Goal: Task Accomplishment & Management: Use online tool/utility

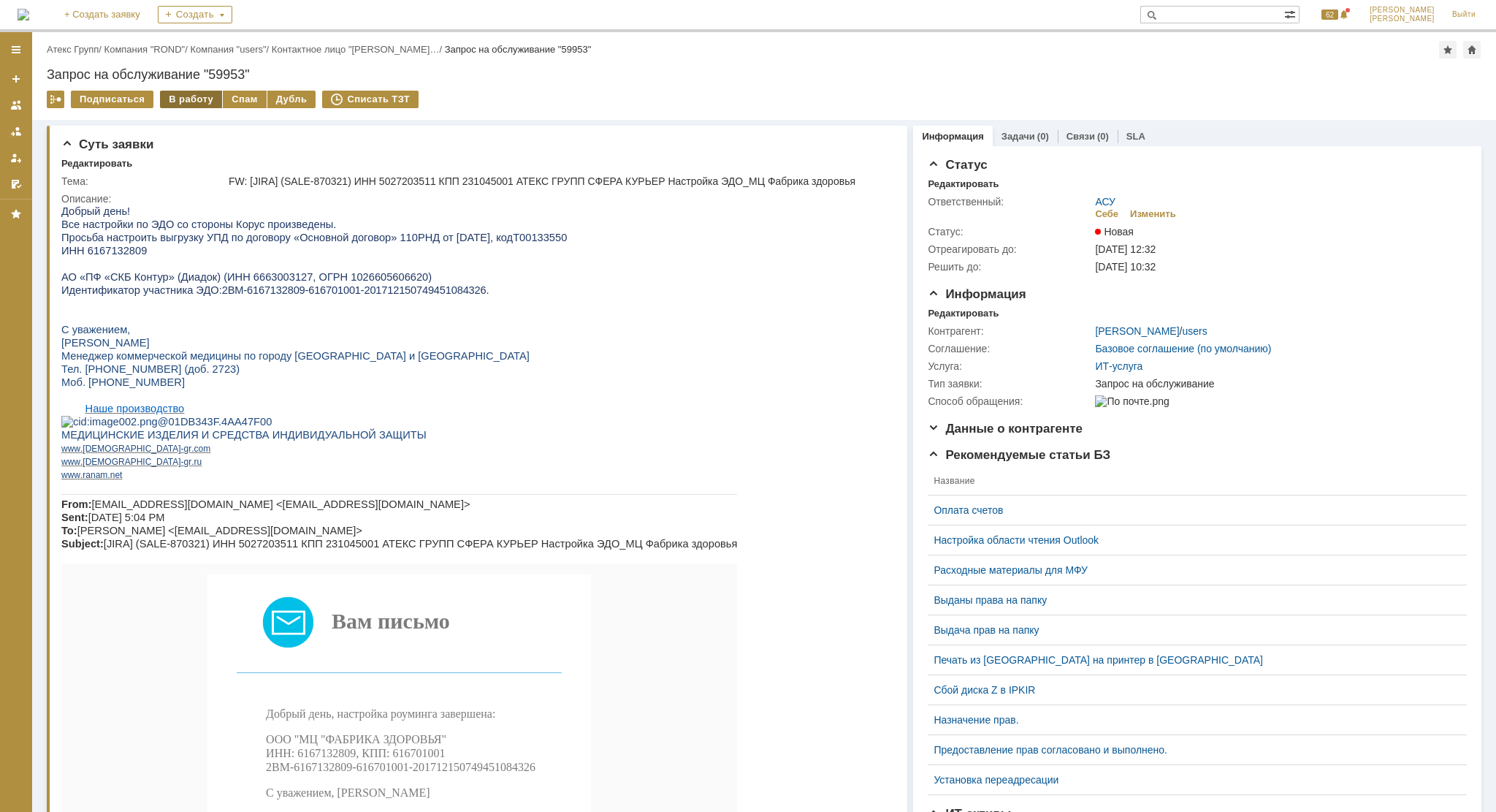
click at [195, 98] on div "В работу" at bounding box center [191, 99] width 62 height 17
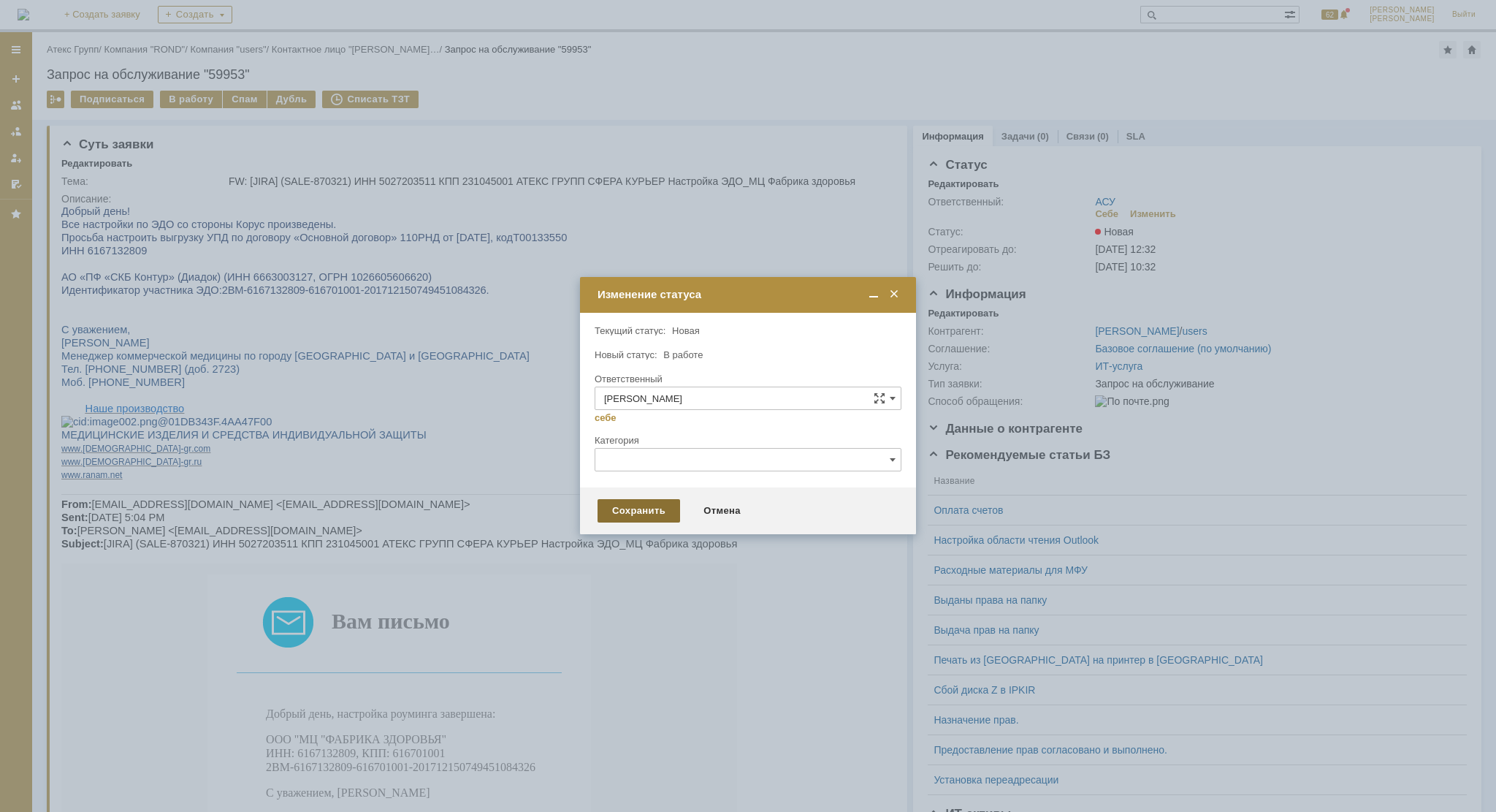
click at [633, 511] on div "Сохранить" at bounding box center [639, 511] width 83 height 23
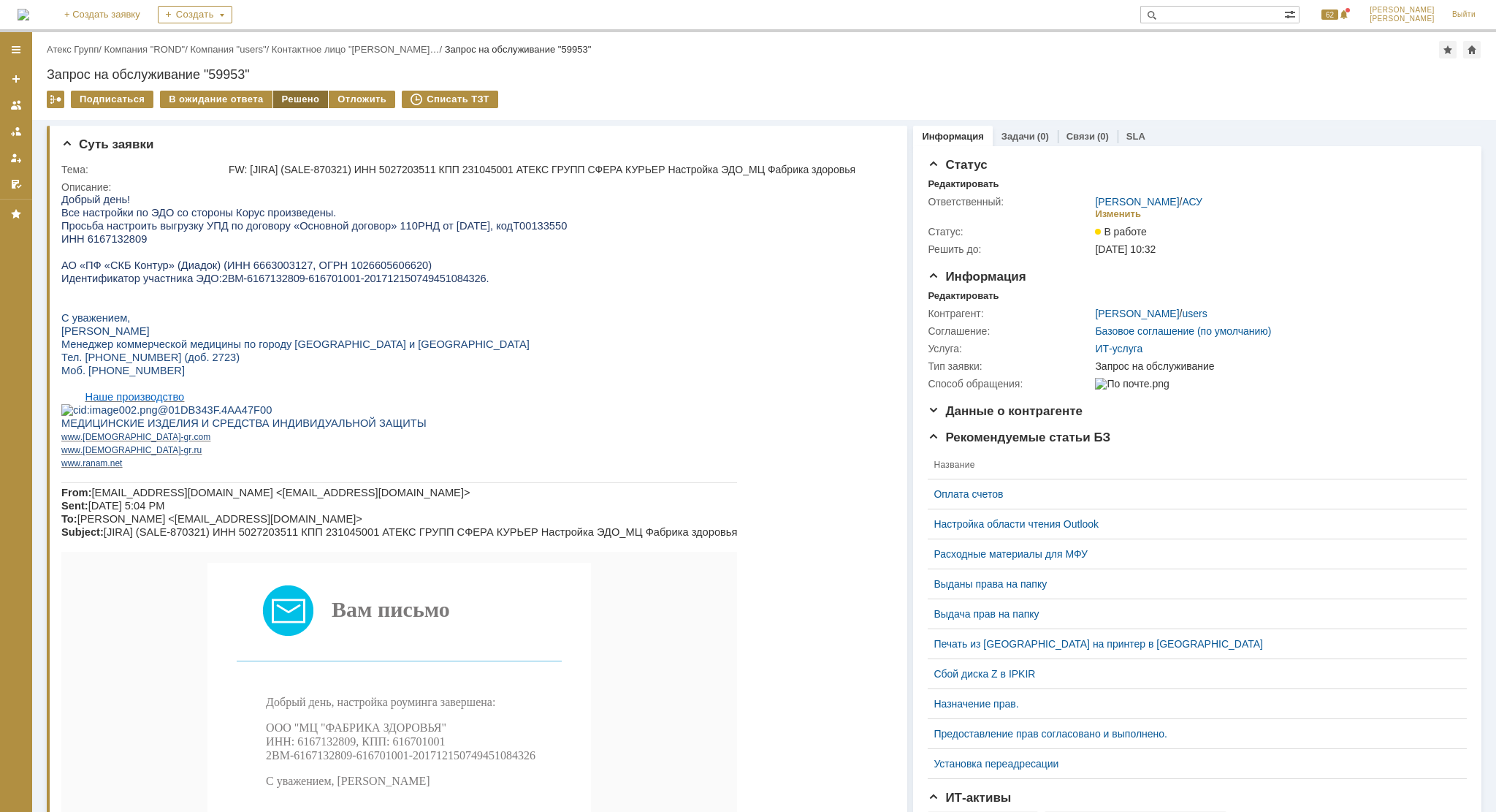
click at [286, 95] on div "Решено" at bounding box center [301, 99] width 56 height 17
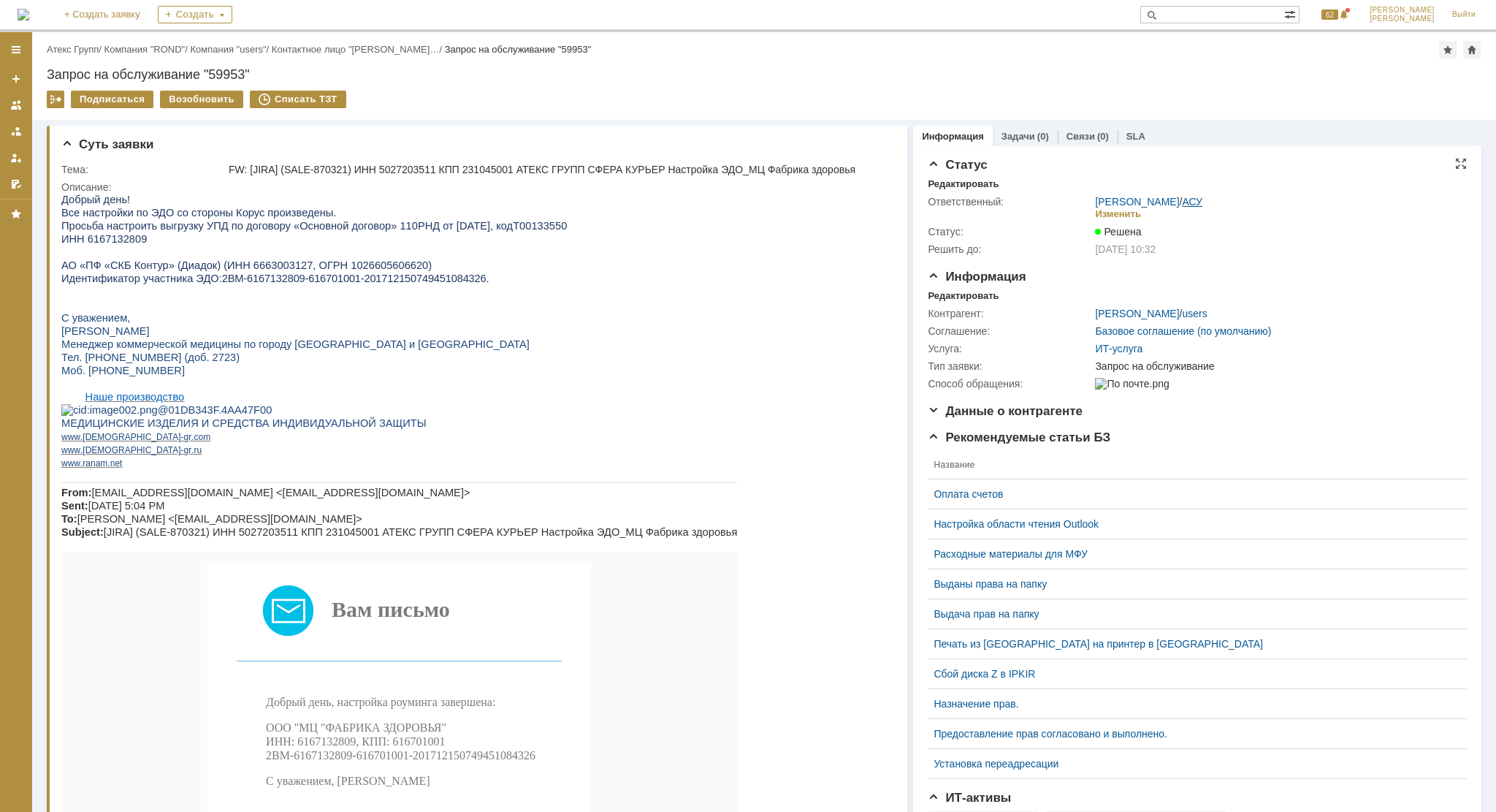
click at [1182, 200] on link "АСУ" at bounding box center [1192, 201] width 21 height 12
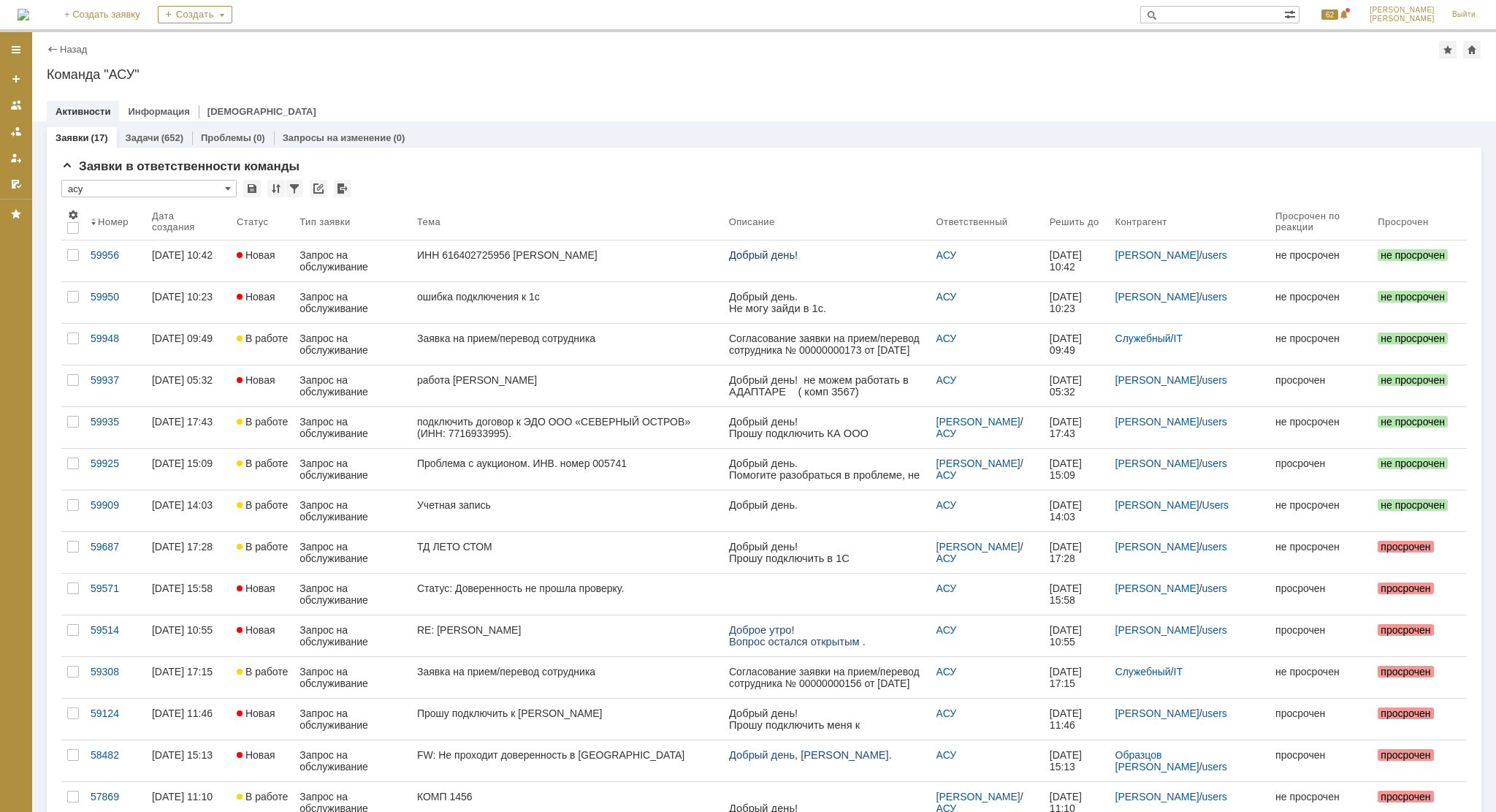
click at [563, 265] on link "ИНН 616402725956 [PERSON_NAME]" at bounding box center [567, 260] width 312 height 41
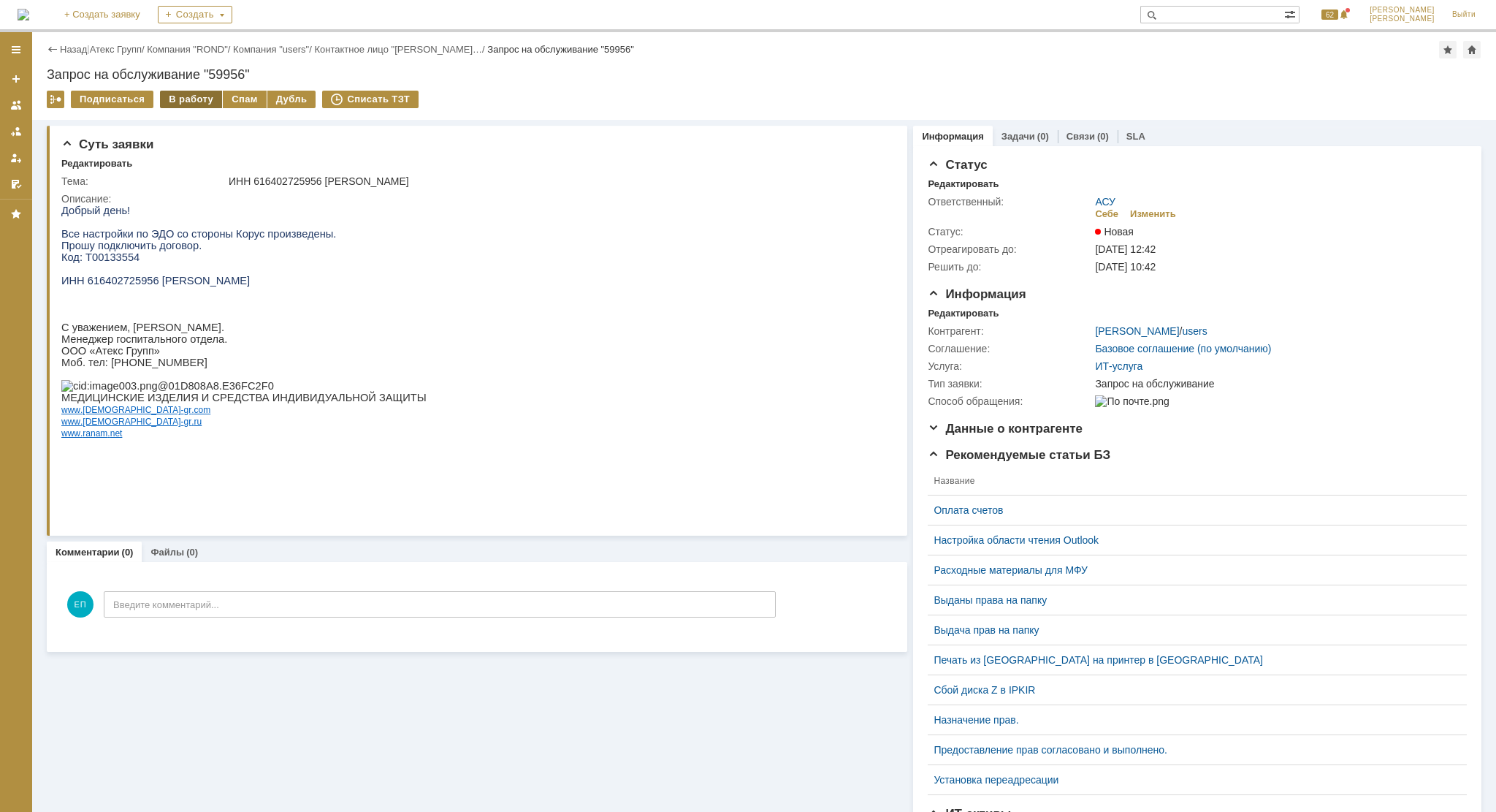
click at [192, 96] on div "В работу" at bounding box center [191, 99] width 62 height 17
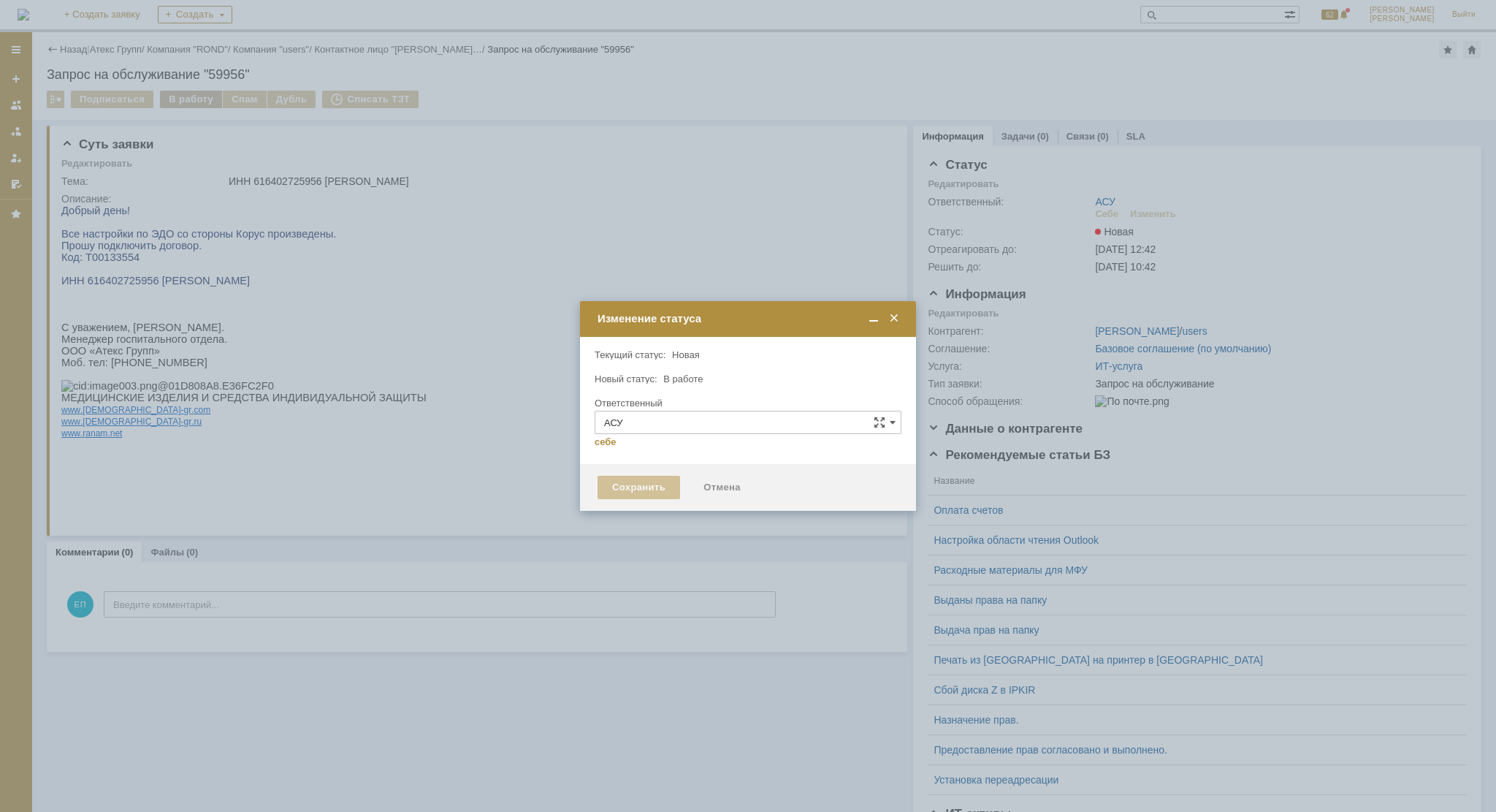
type input "[PERSON_NAME]"
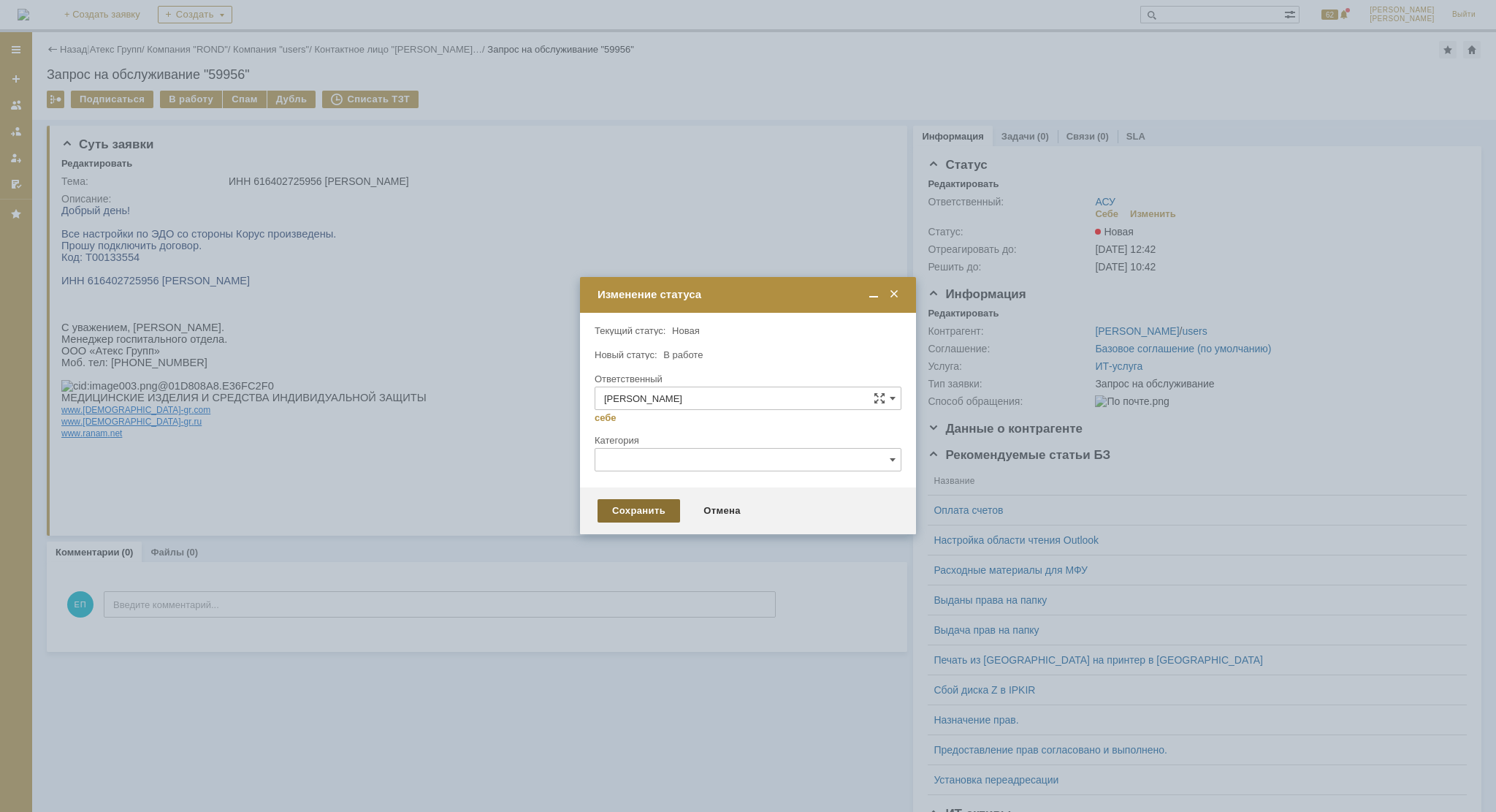
click at [643, 515] on div "Сохранить" at bounding box center [639, 511] width 83 height 23
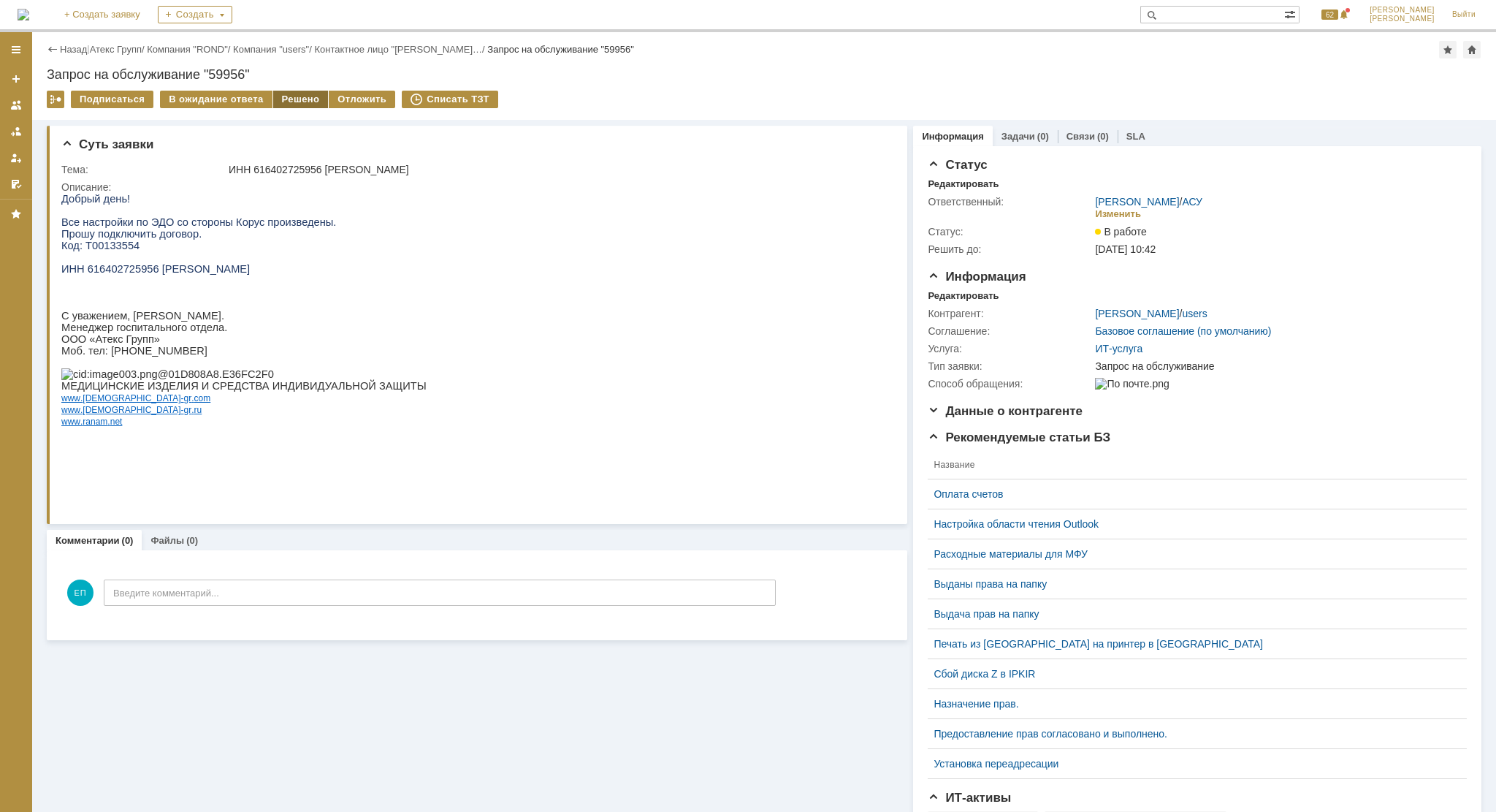
click at [288, 98] on div "Решено" at bounding box center [301, 99] width 56 height 17
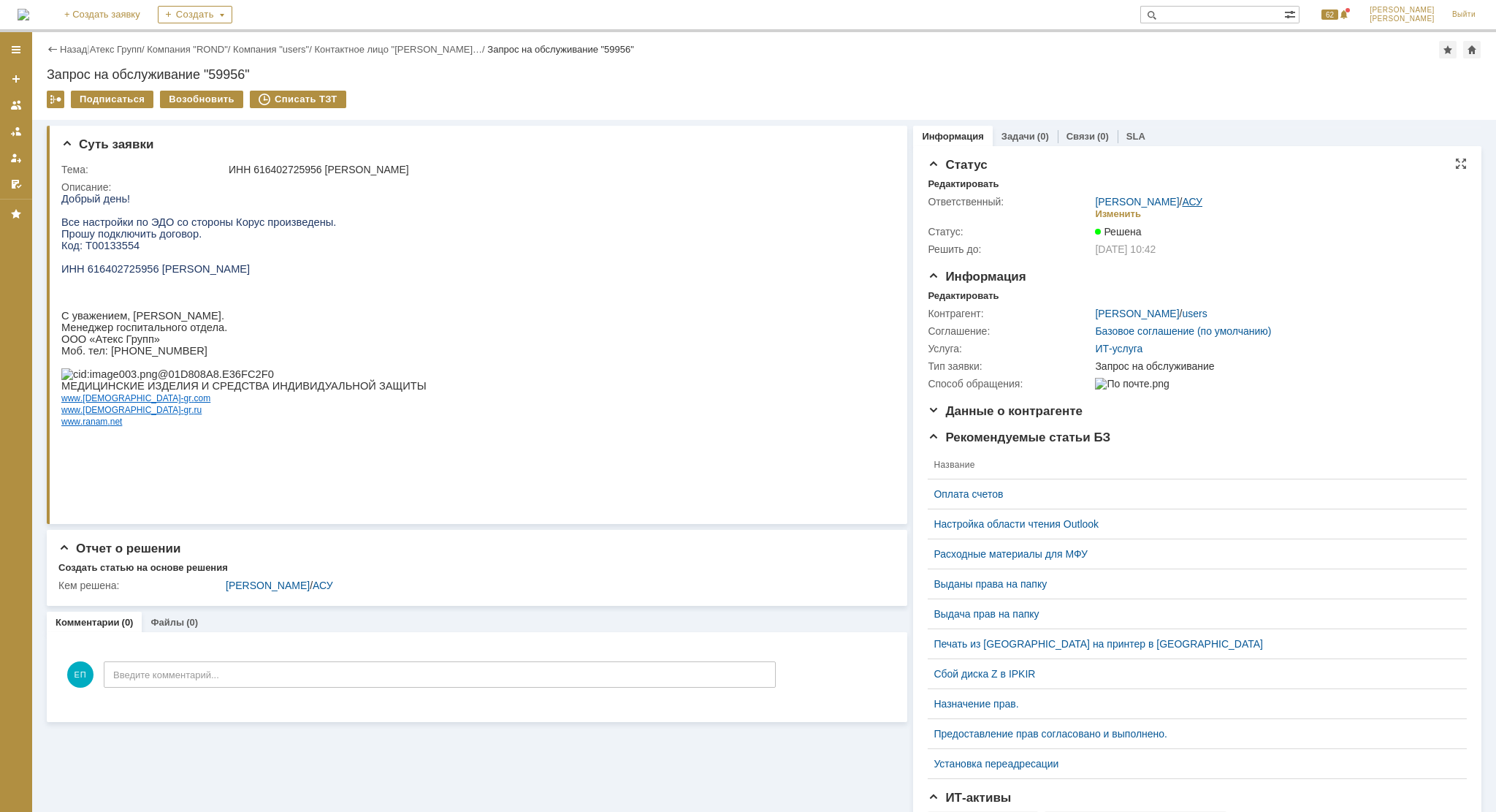
click at [1190, 196] on link "АСУ" at bounding box center [1192, 201] width 21 height 12
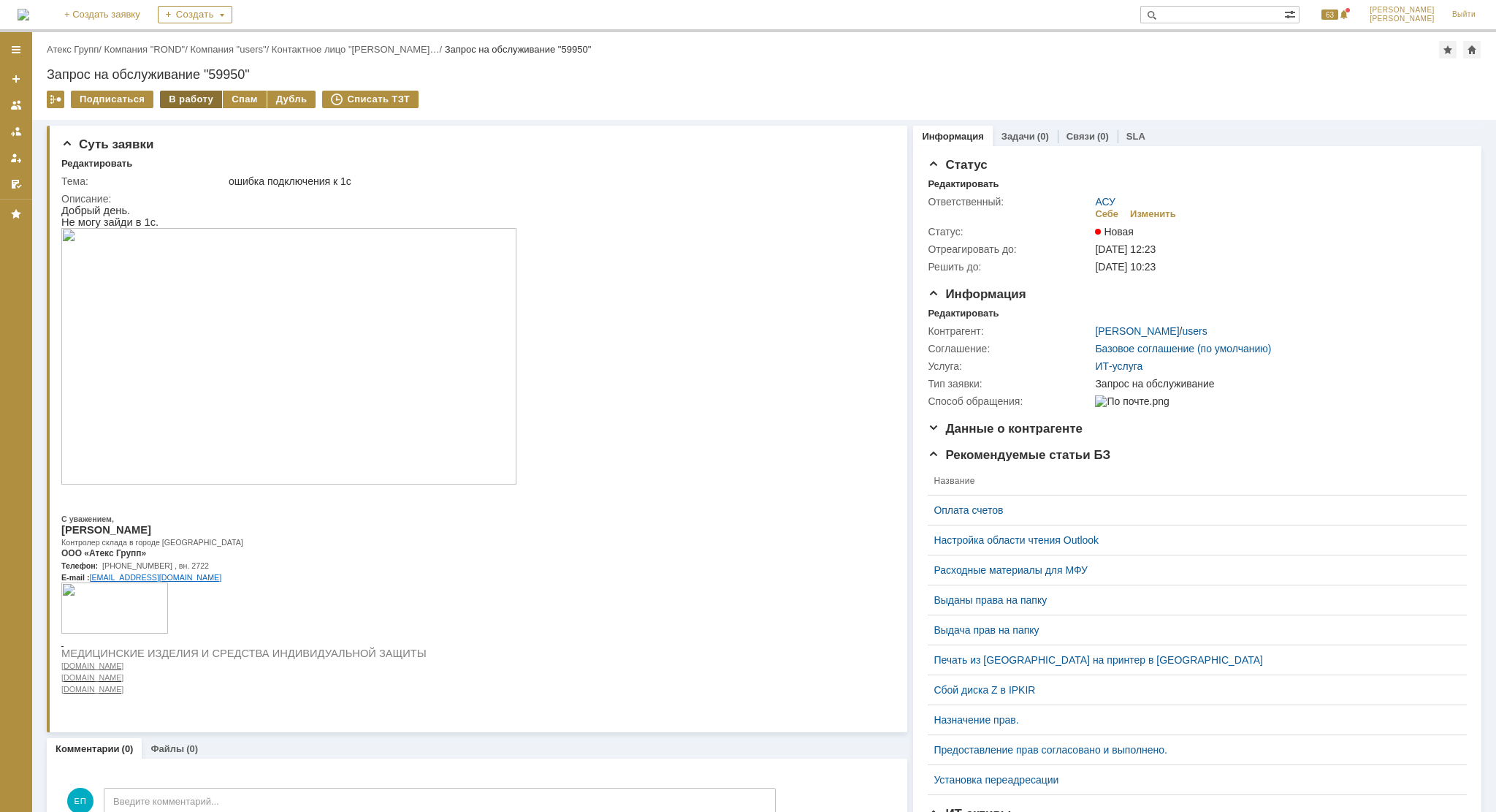
click at [171, 93] on div "В работу" at bounding box center [191, 99] width 62 height 17
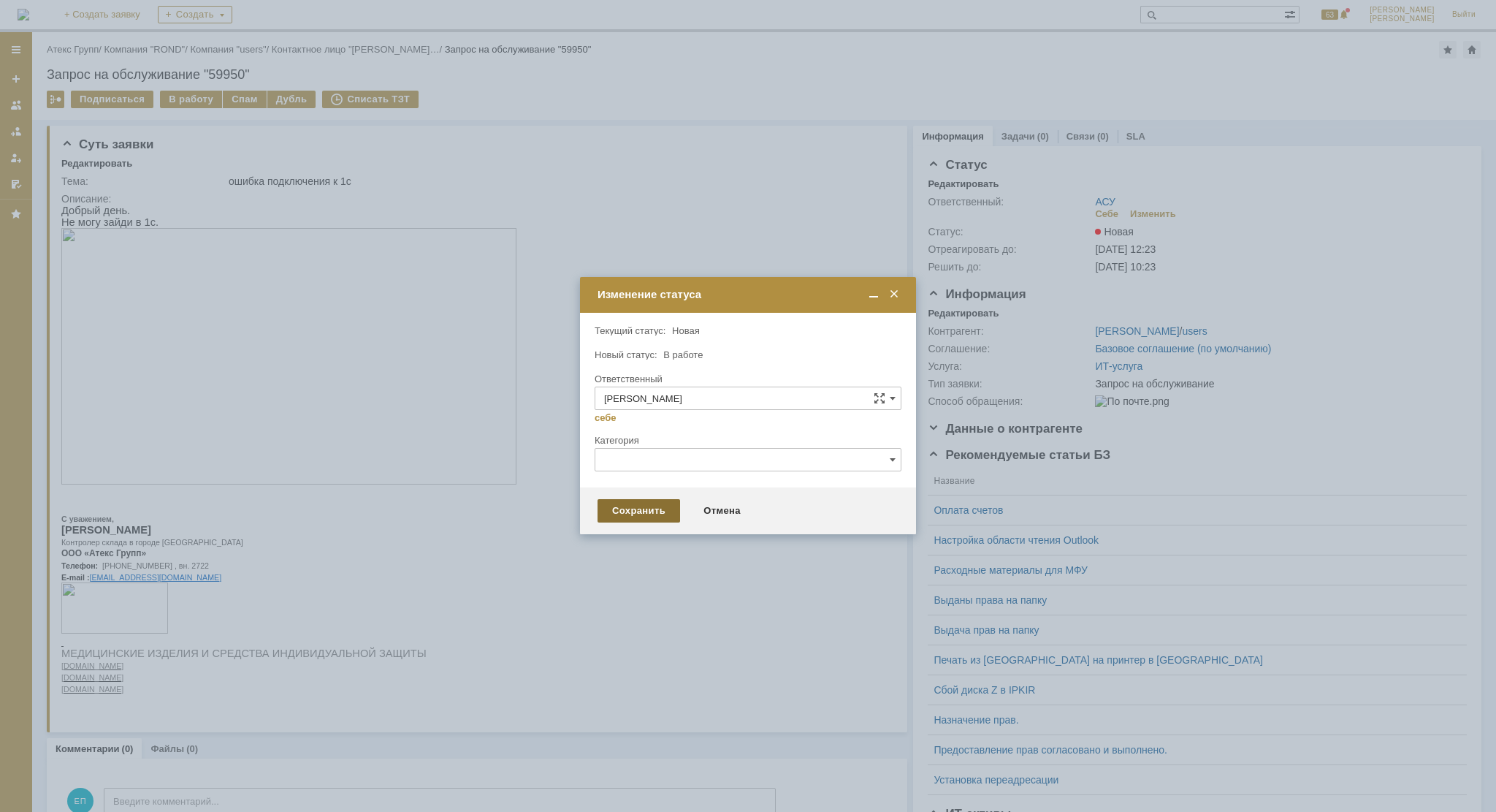
click at [628, 511] on div "Сохранить" at bounding box center [639, 511] width 83 height 23
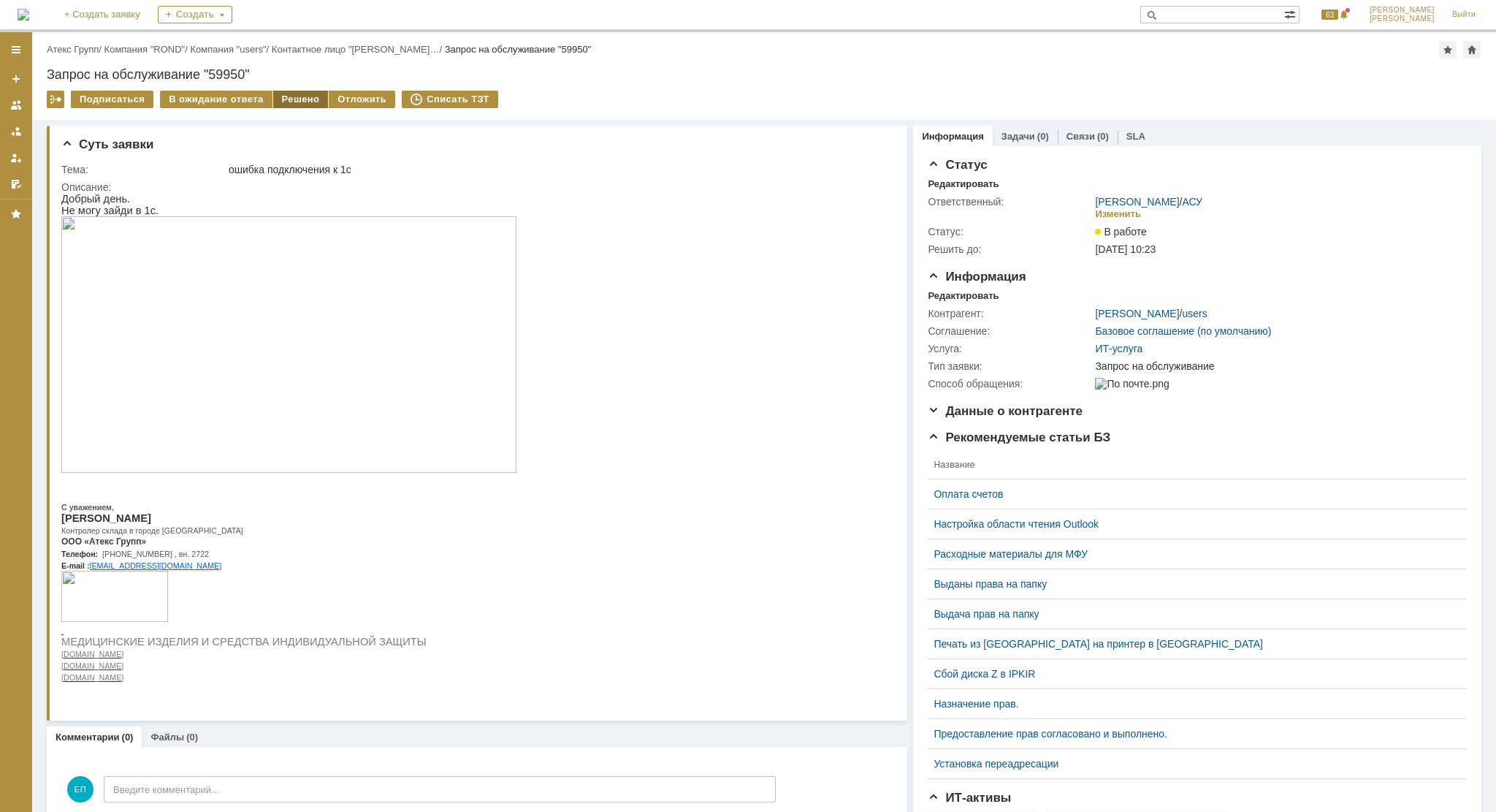
click at [287, 96] on div "Решено" at bounding box center [301, 99] width 56 height 17
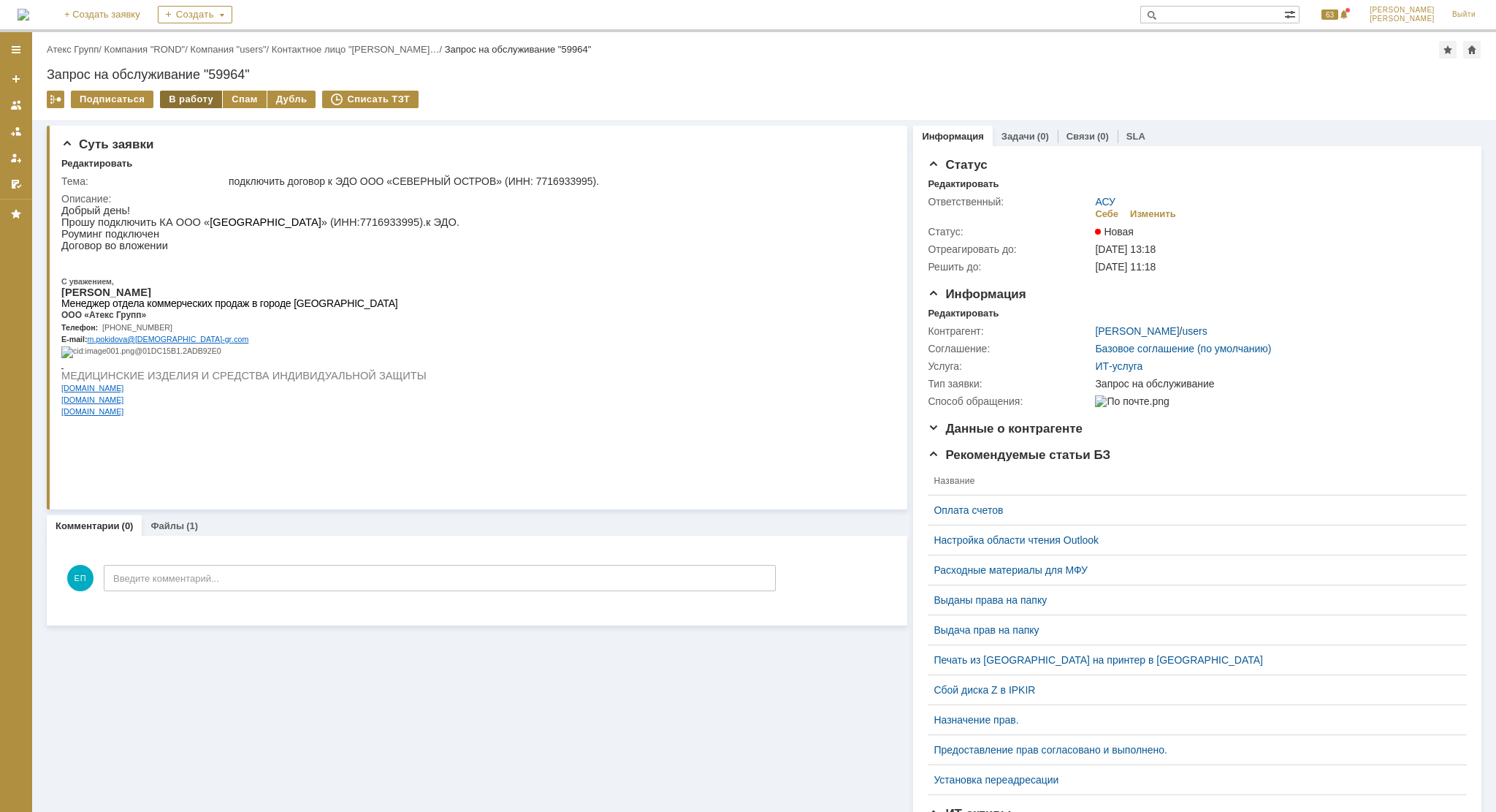
click at [191, 98] on div "В работу" at bounding box center [191, 99] width 62 height 17
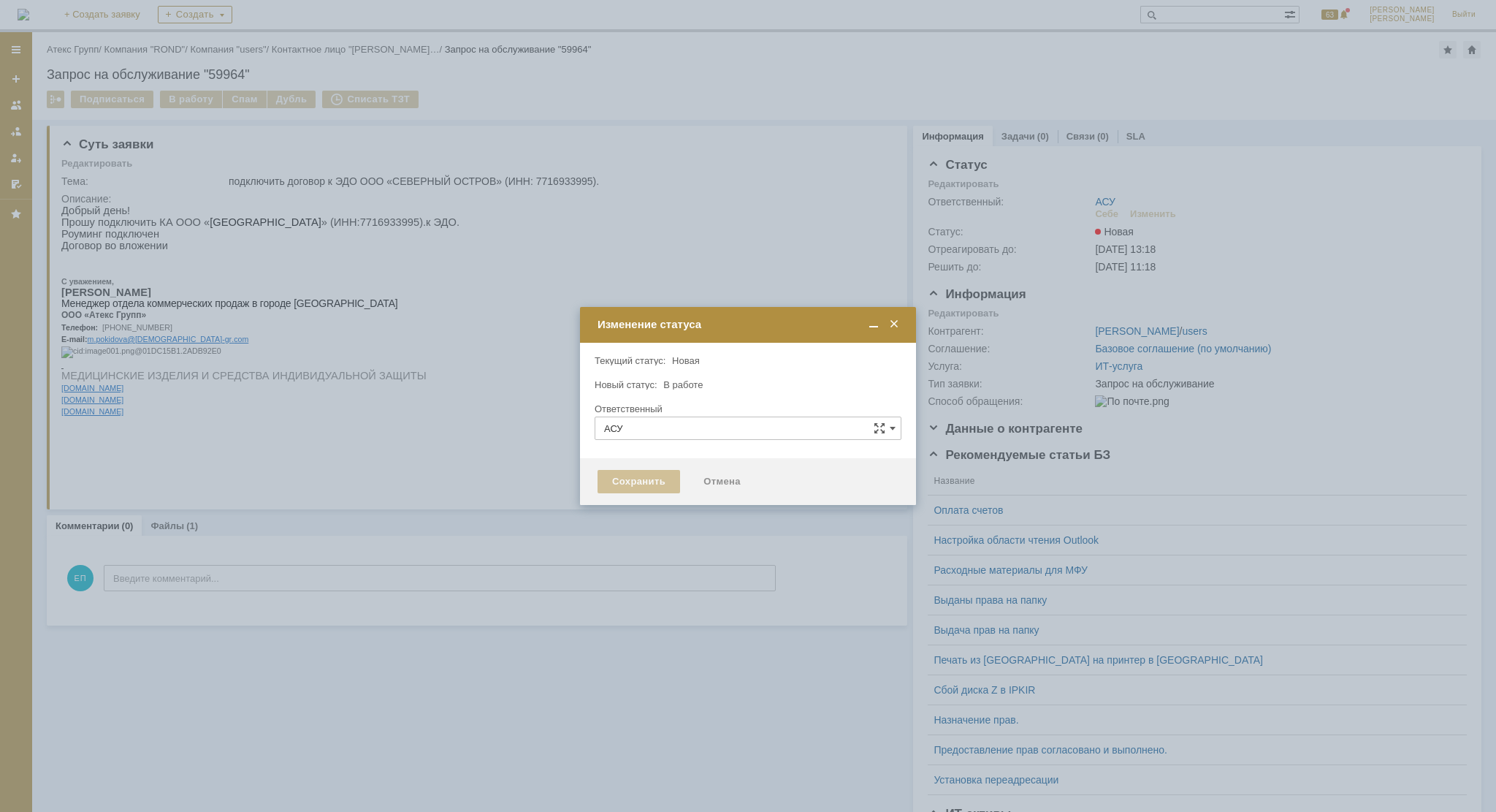
type input "[PERSON_NAME]"
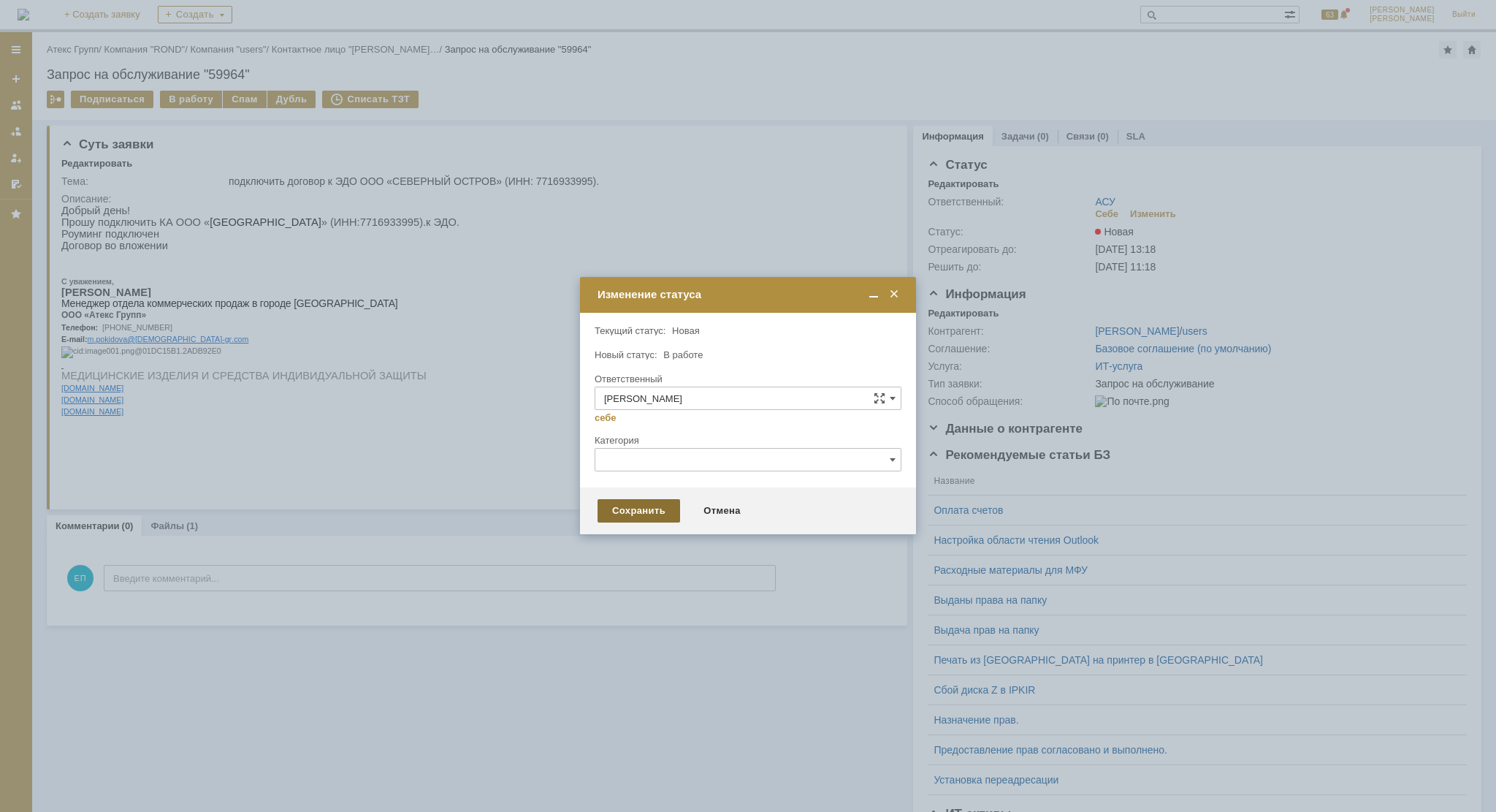
click at [649, 506] on div "Сохранить" at bounding box center [639, 511] width 83 height 23
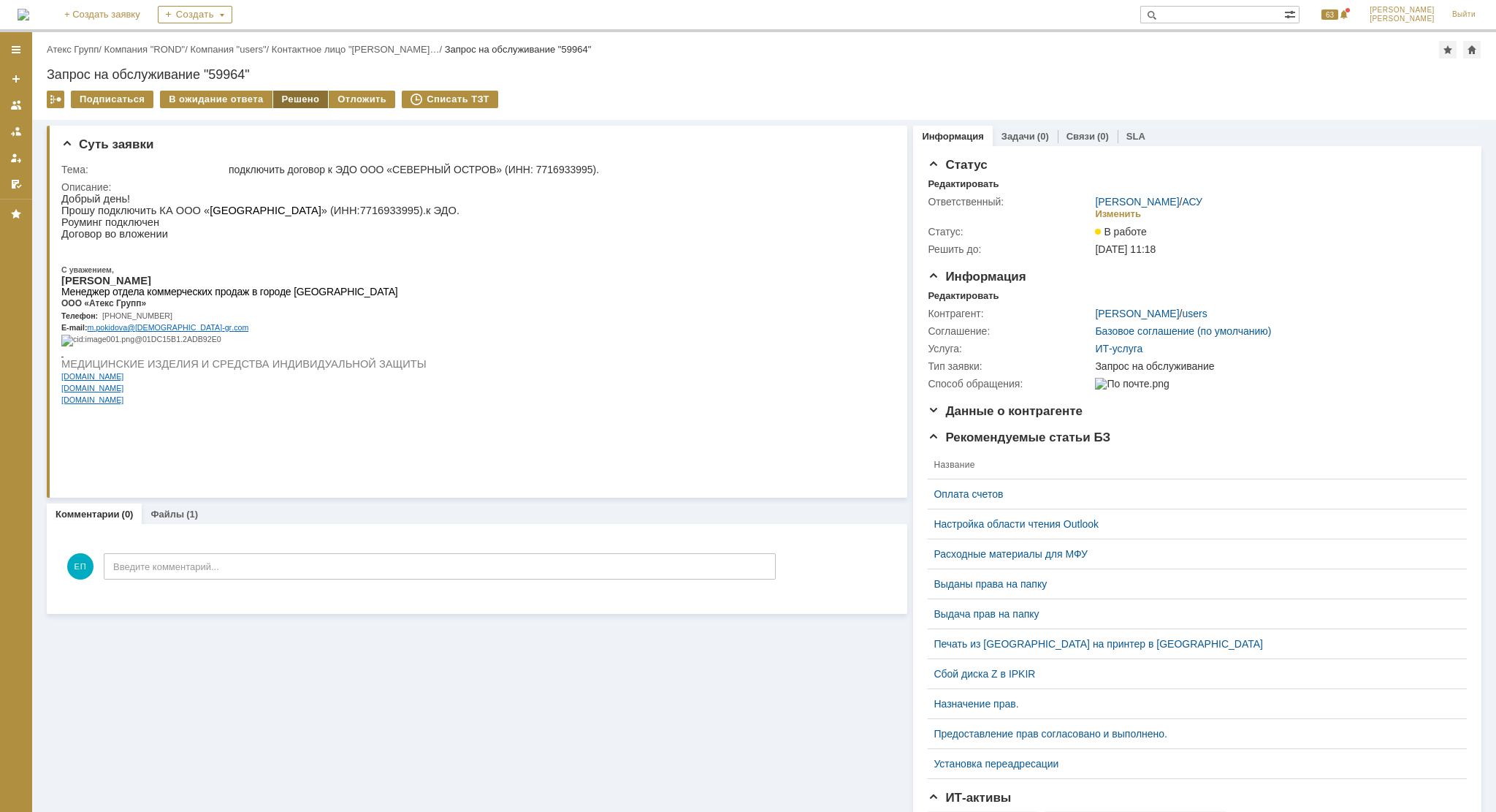
click at [285, 96] on div "Решено" at bounding box center [301, 99] width 56 height 17
